Goal: Task Accomplishment & Management: Complete application form

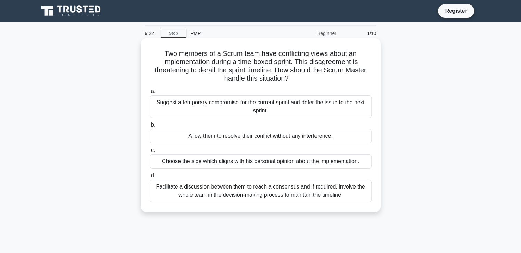
click at [256, 193] on div "Facilitate a discussion between them to reach a consensus and if required, invo…" at bounding box center [261, 190] width 222 height 23
click at [150, 178] on input "d. Facilitate a discussion between them to reach a consensus and if required, i…" at bounding box center [150, 175] width 0 height 4
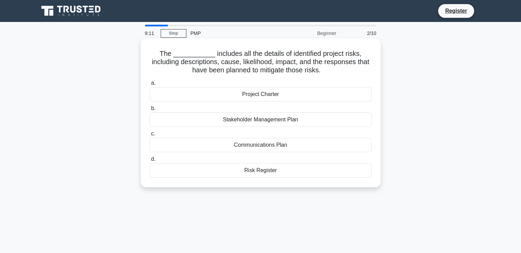
click at [264, 171] on div "Risk Register" at bounding box center [261, 170] width 222 height 14
click at [150, 161] on input "d. Risk Register" at bounding box center [150, 159] width 0 height 4
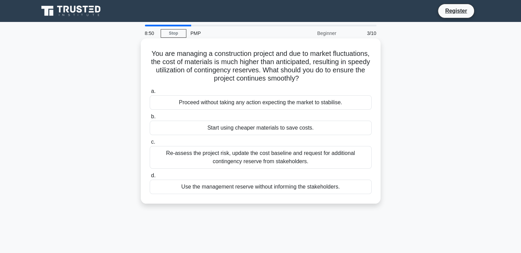
click at [271, 155] on div "Re-assess the project risk, update the cost baseline and request for additional…" at bounding box center [261, 157] width 222 height 23
click at [150, 144] on input "c. Re-assess the project risk, update the cost baseline and request for additio…" at bounding box center [150, 142] width 0 height 4
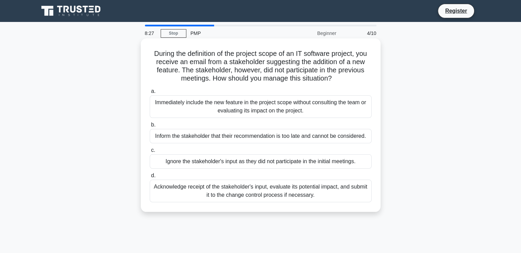
click at [263, 191] on div "Acknowledge receipt of the stakeholder's input, evaluate its potential impact, …" at bounding box center [261, 190] width 222 height 23
click at [150, 178] on input "d. Acknowledge receipt of the stakeholder's input, evaluate its potential impac…" at bounding box center [150, 175] width 0 height 4
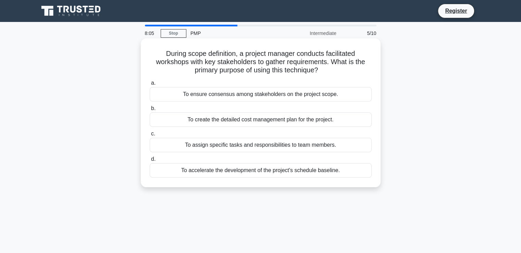
click at [335, 96] on div "To ensure consensus among stakeholders on the project scope." at bounding box center [261, 94] width 222 height 14
click at [150, 85] on input "a. To ensure consensus among stakeholders on the project scope." at bounding box center [150, 83] width 0 height 4
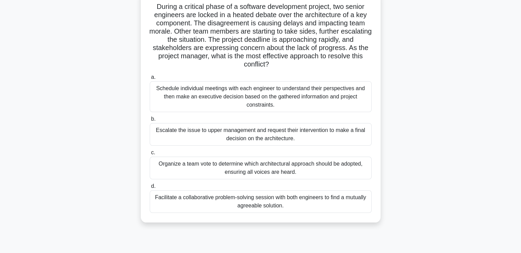
scroll to position [68, 0]
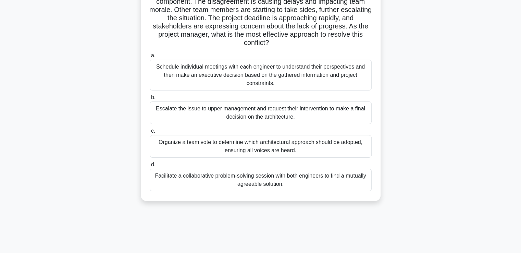
click at [340, 178] on div "Facilitate a collaborative problem-solving session with both engineers to find …" at bounding box center [261, 179] width 222 height 23
click at [150, 167] on input "d. Facilitate a collaborative problem-solving session with both engineers to fi…" at bounding box center [150, 164] width 0 height 4
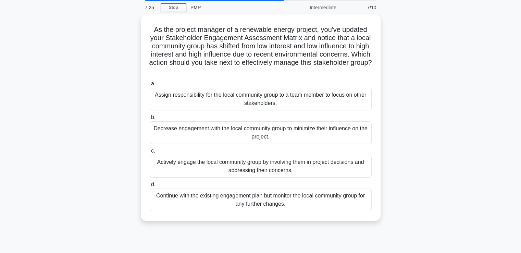
scroll to position [15, 0]
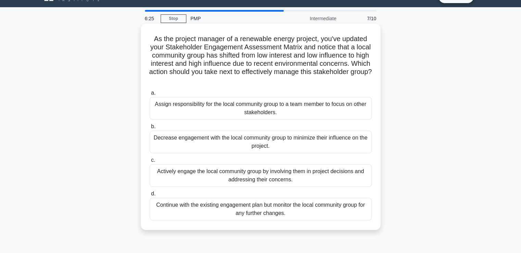
click at [339, 174] on div "Actively engage the local community group by involving them in project decision…" at bounding box center [261, 175] width 222 height 23
click at [150, 162] on input "c. Actively engage the local community group by involving them in project decis…" at bounding box center [150, 160] width 0 height 4
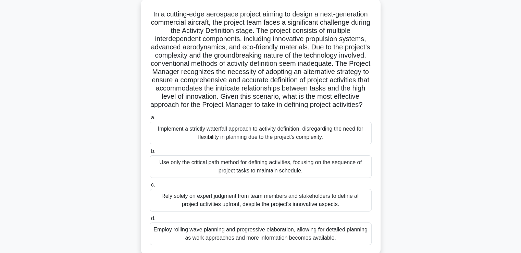
scroll to position [103, 0]
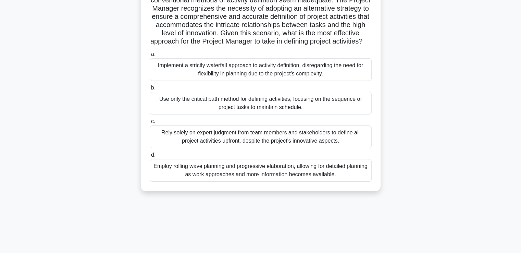
drag, startPoint x: 323, startPoint y: 198, endPoint x: 324, endPoint y: 187, distance: 11.7
click at [323, 191] on div "In a cutting-edge aerospace project aiming to design a next-generation commerci…" at bounding box center [261, 63] width 240 height 255
click at [326, 172] on div "Employ rolling wave planning and progressive elaboration, allowing for detailed…" at bounding box center [261, 170] width 222 height 23
click at [150, 157] on input "d. Employ rolling wave planning and progressive elaboration, allowing for detai…" at bounding box center [150, 155] width 0 height 4
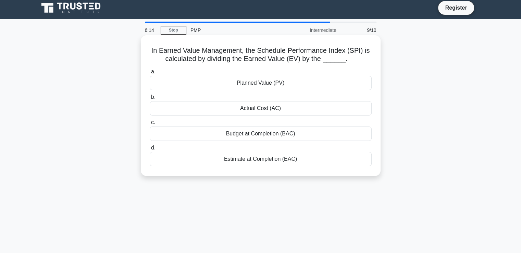
scroll to position [0, 0]
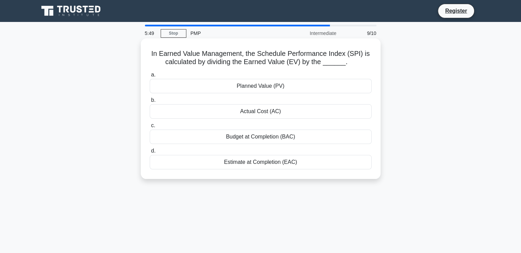
click at [306, 86] on div "Planned Value (PV)" at bounding box center [261, 86] width 222 height 14
click at [150, 77] on input "a. Planned Value (PV)" at bounding box center [150, 75] width 0 height 4
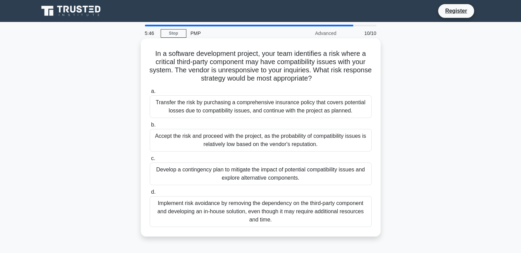
click at [308, 103] on div "Transfer the risk by purchasing a comprehensive insurance policy that covers po…" at bounding box center [261, 106] width 222 height 23
click at [150, 93] on input "a. Transfer the risk by purchasing a comprehensive insurance policy that covers…" at bounding box center [150, 91] width 0 height 4
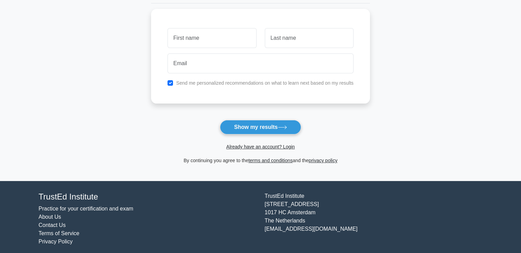
scroll to position [91, 0]
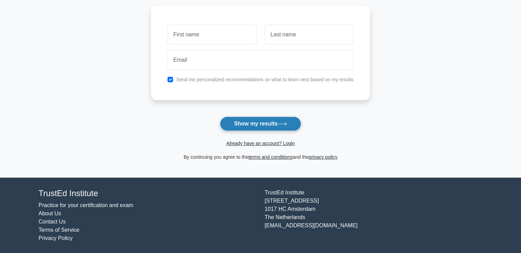
click at [272, 125] on button "Show my results" at bounding box center [260, 123] width 81 height 14
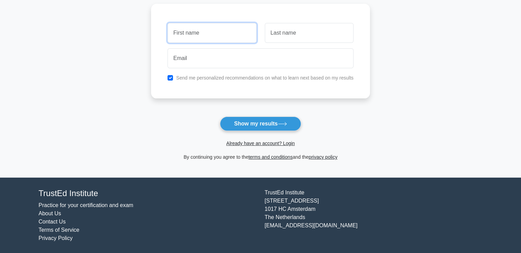
click at [236, 34] on input "text" at bounding box center [211, 33] width 89 height 20
type input "ç"
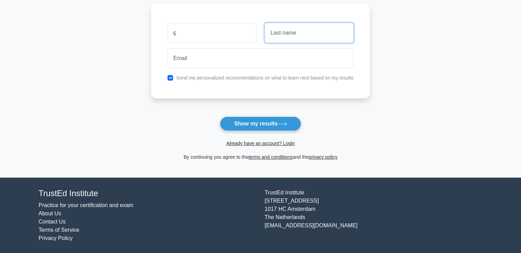
click at [316, 40] on input "text" at bounding box center [309, 33] width 89 height 20
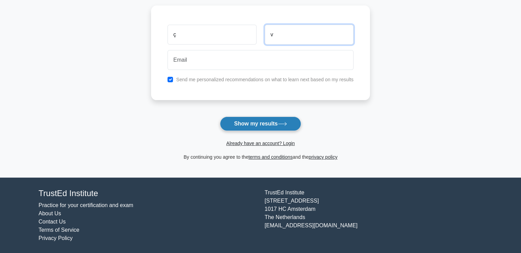
type input "v"
click at [273, 118] on button "Show my results" at bounding box center [260, 123] width 81 height 14
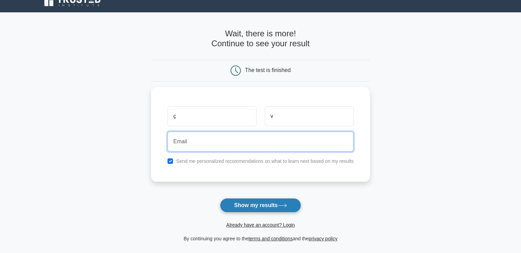
scroll to position [0, 0]
